Goal: Transaction & Acquisition: Purchase product/service

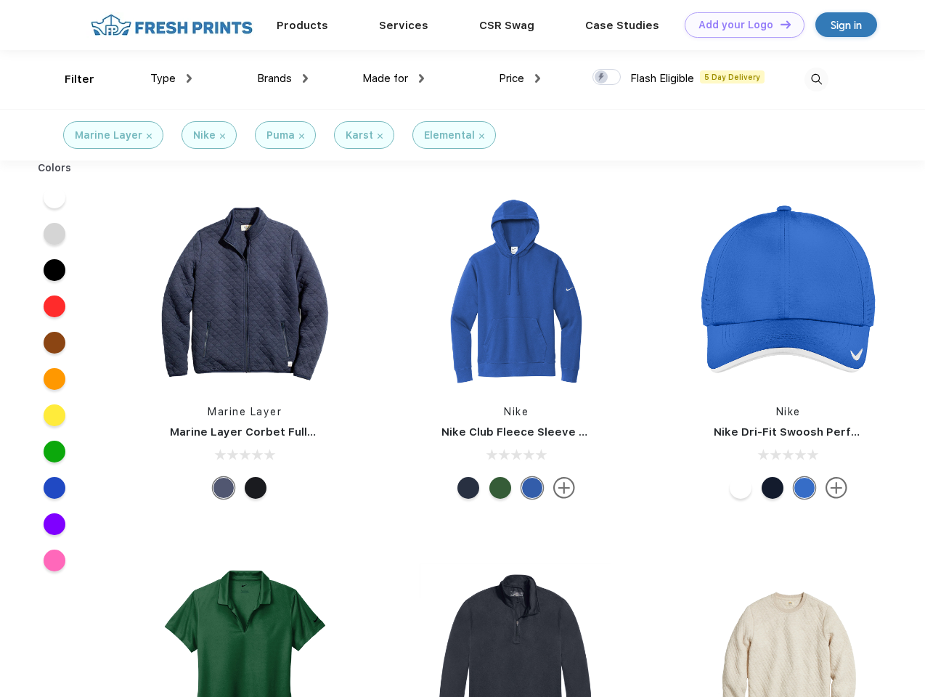
click at [739, 25] on link "Add your Logo Design Tool" at bounding box center [745, 24] width 120 height 25
click at [0, 0] on div "Design Tool" at bounding box center [0, 0] width 0 height 0
click at [779, 24] on link "Add your Logo Design Tool" at bounding box center [745, 24] width 120 height 25
click at [70, 79] on div "Filter" at bounding box center [80, 79] width 30 height 17
click at [171, 78] on span "Type" at bounding box center [162, 78] width 25 height 13
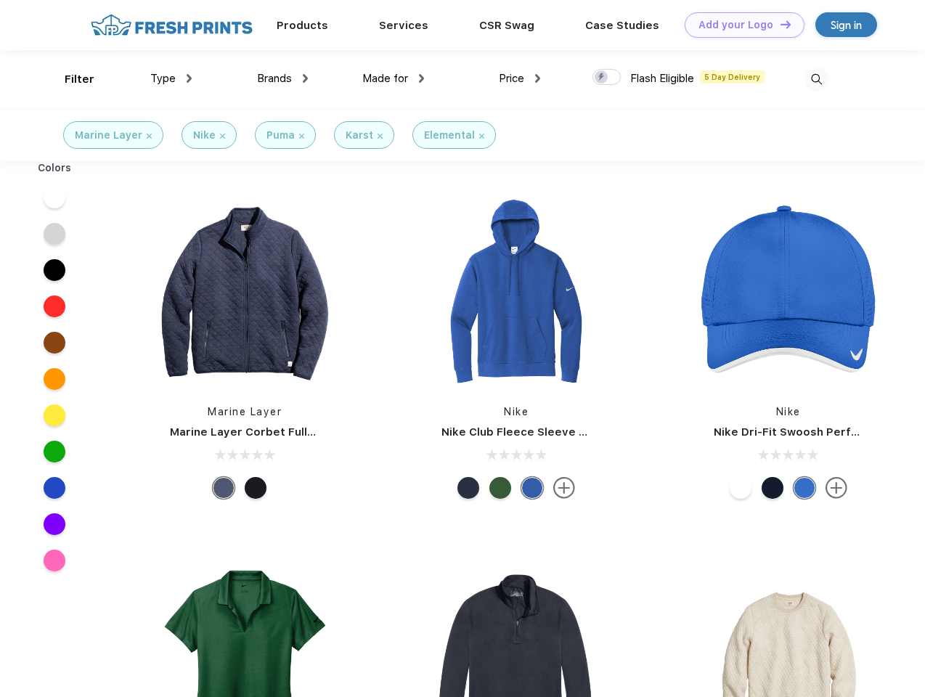
click at [282, 78] on span "Brands" at bounding box center [274, 78] width 35 height 13
click at [394, 78] on span "Made for" at bounding box center [385, 78] width 46 height 13
click at [520, 78] on span "Price" at bounding box center [511, 78] width 25 height 13
click at [607, 78] on div at bounding box center [607, 77] width 28 height 16
click at [602, 78] on input "checkbox" at bounding box center [597, 72] width 9 height 9
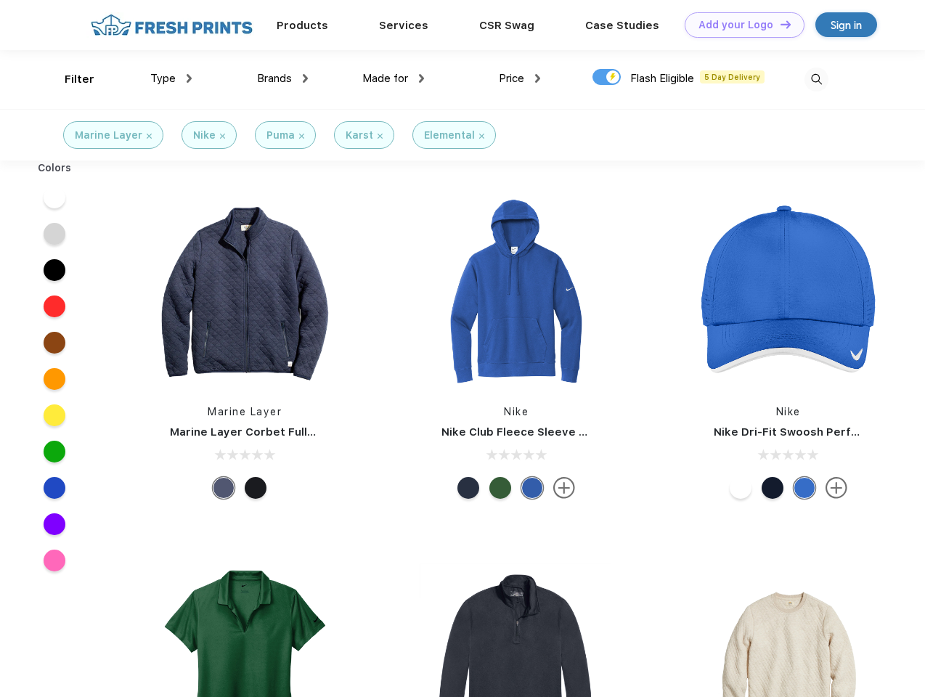
click at [816, 79] on img at bounding box center [817, 80] width 24 height 24
